Goal: Find specific page/section: Find specific page/section

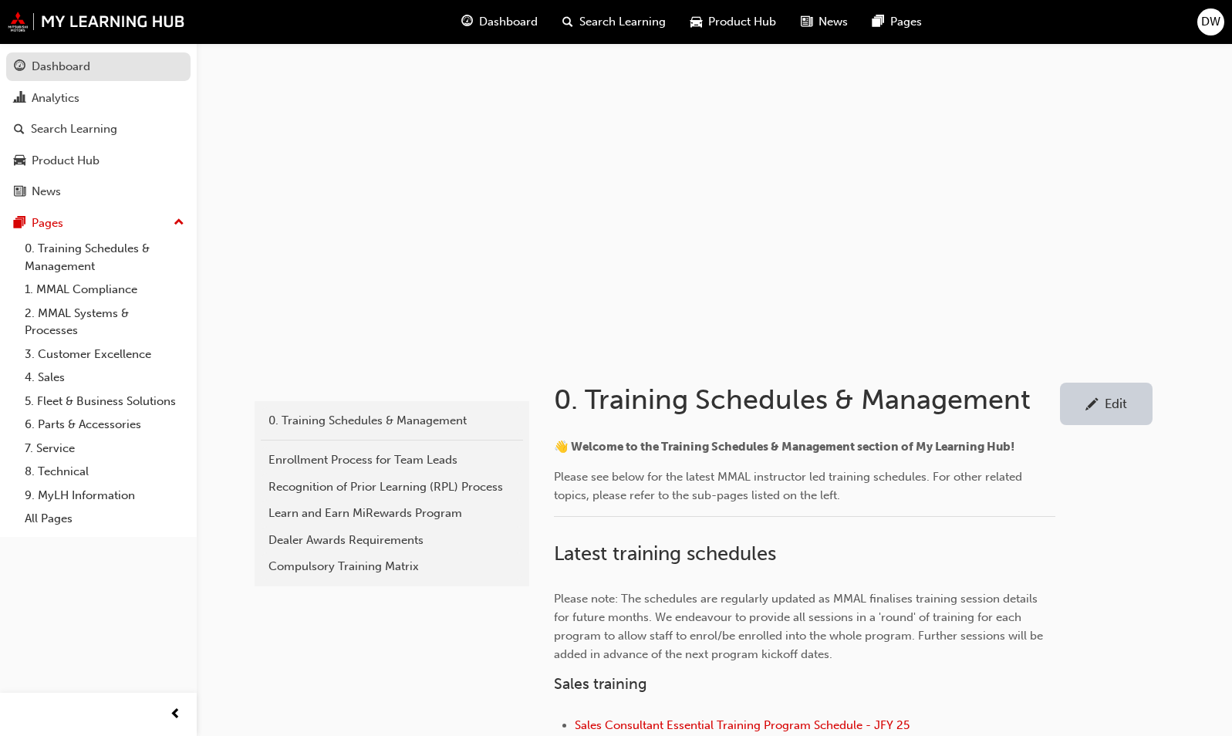
click at [84, 55] on link "Dashboard" at bounding box center [98, 66] width 184 height 29
